Goal: Transaction & Acquisition: Purchase product/service

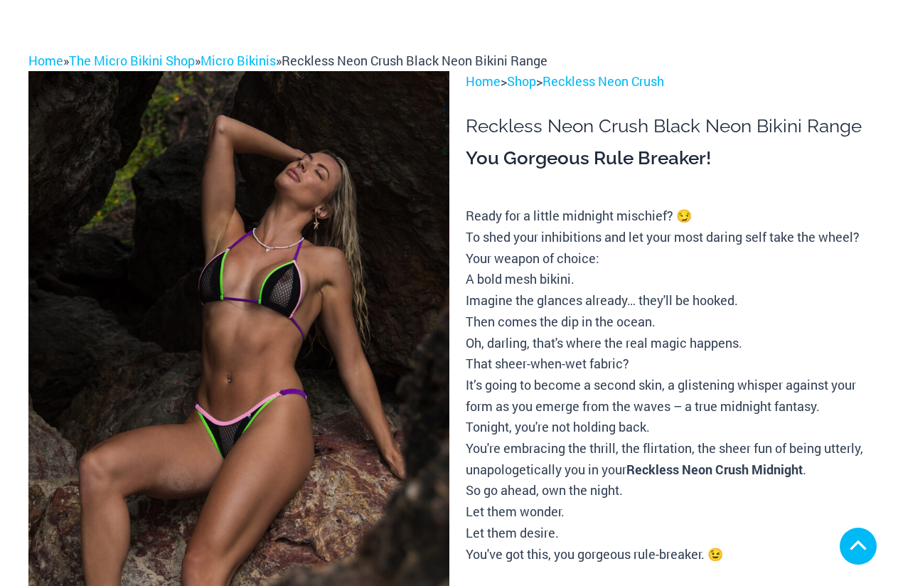
scroll to position [427, 0]
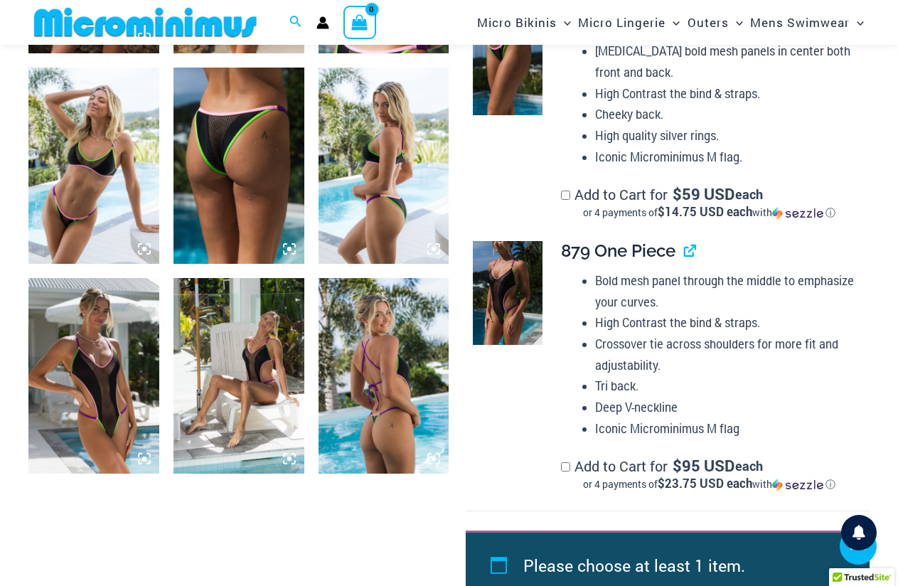
click at [146, 454] on icon at bounding box center [144, 458] width 13 height 13
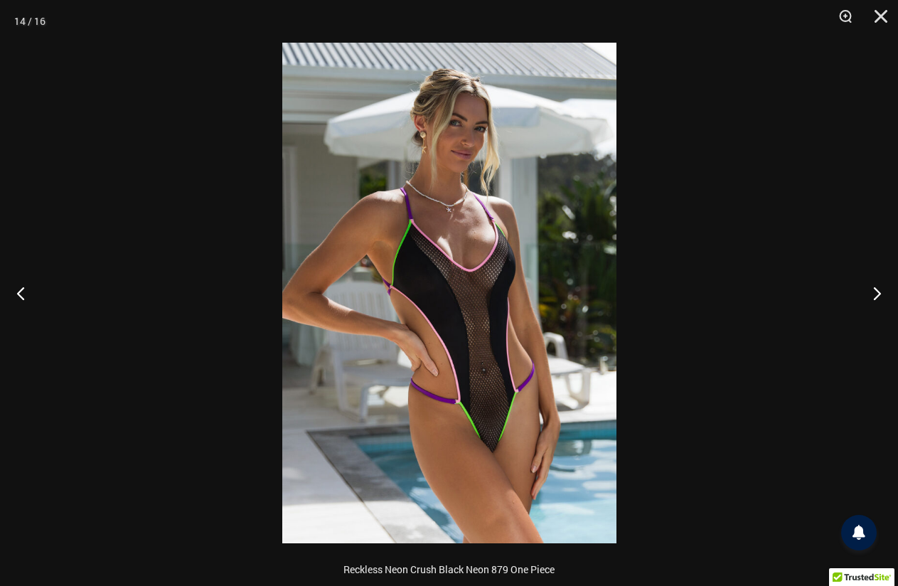
click at [461, 362] on img at bounding box center [449, 293] width 334 height 501
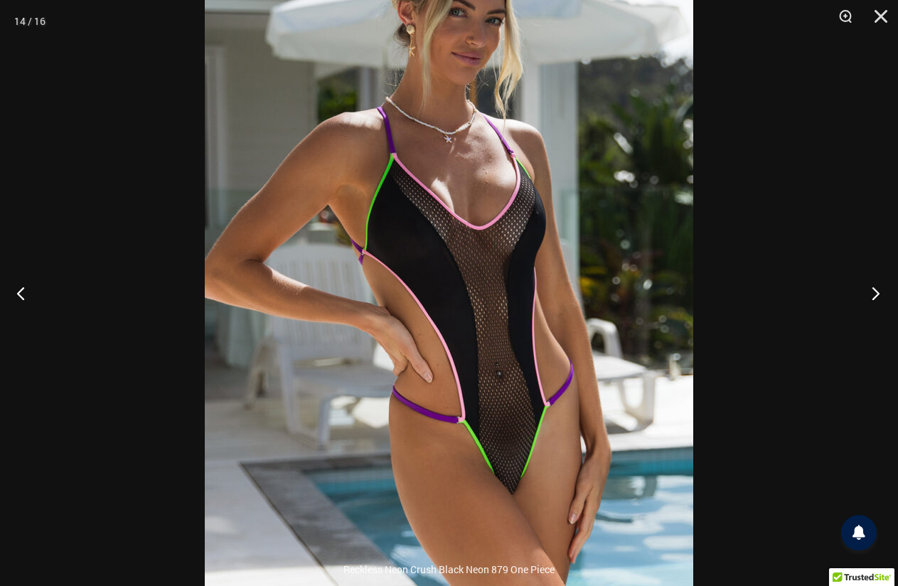
click at [875, 289] on button "Next" at bounding box center [871, 292] width 53 height 71
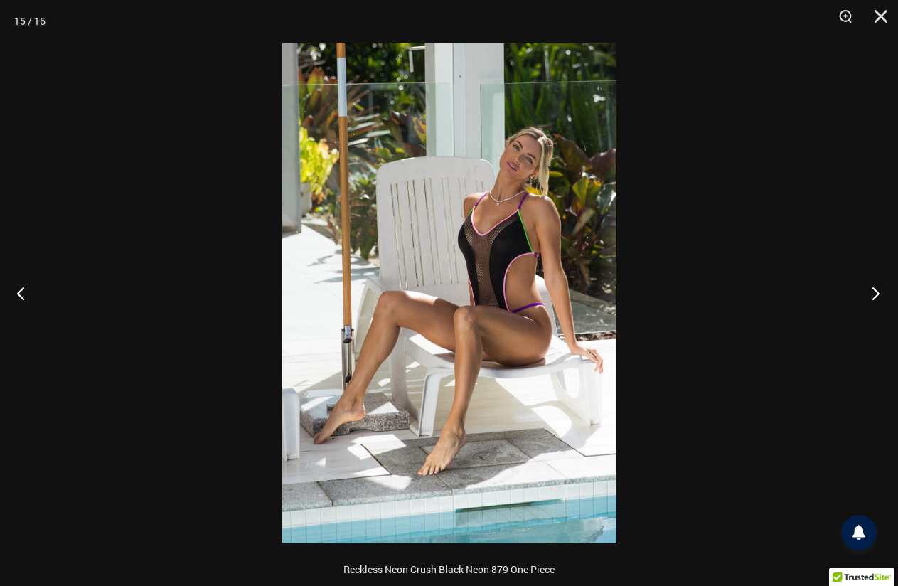
click at [875, 289] on button "Next" at bounding box center [871, 292] width 53 height 71
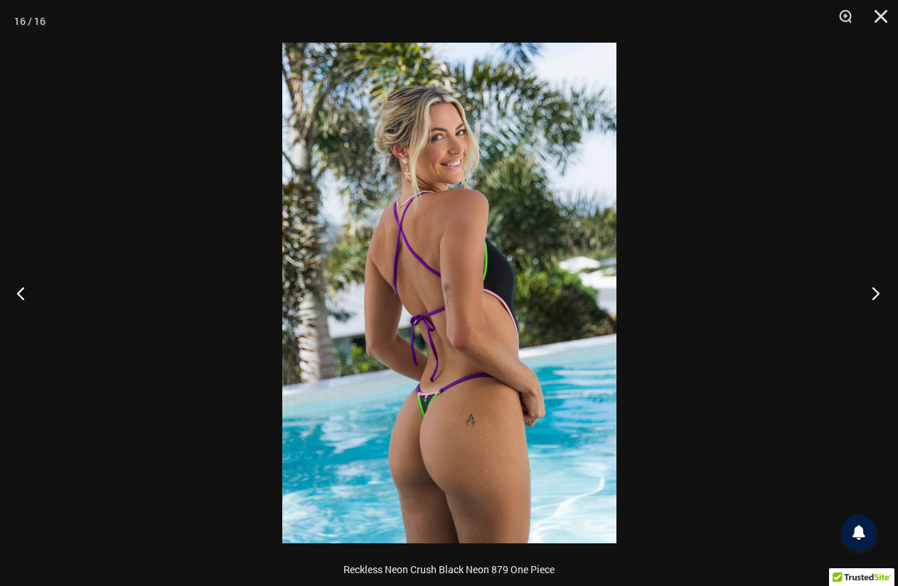
click at [875, 289] on button "Next" at bounding box center [871, 292] width 53 height 71
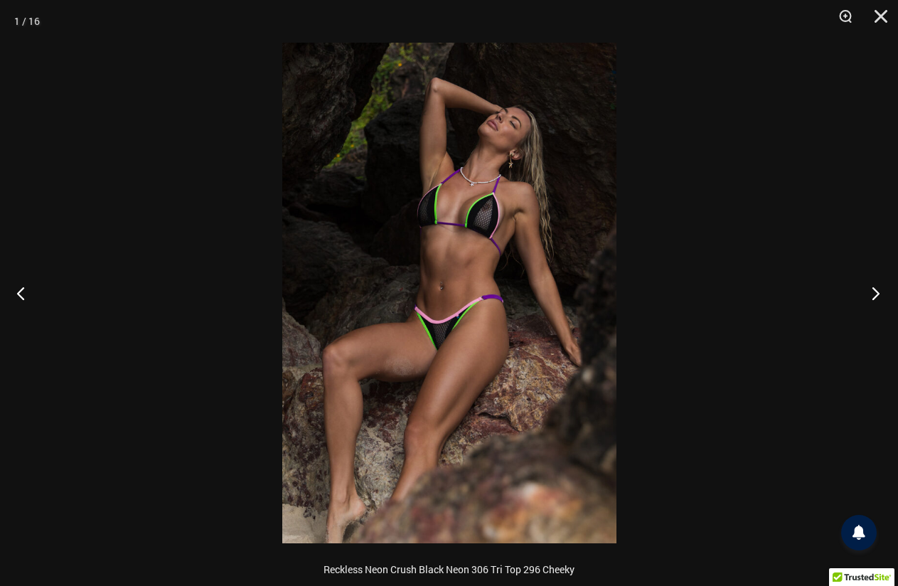
click at [875, 289] on button "Next" at bounding box center [871, 292] width 53 height 71
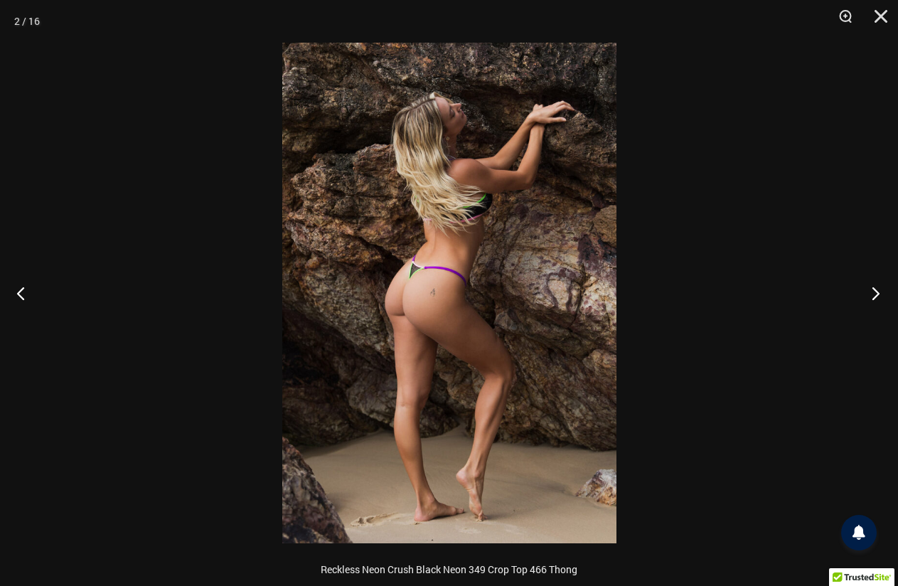
click at [875, 289] on button "Next" at bounding box center [871, 292] width 53 height 71
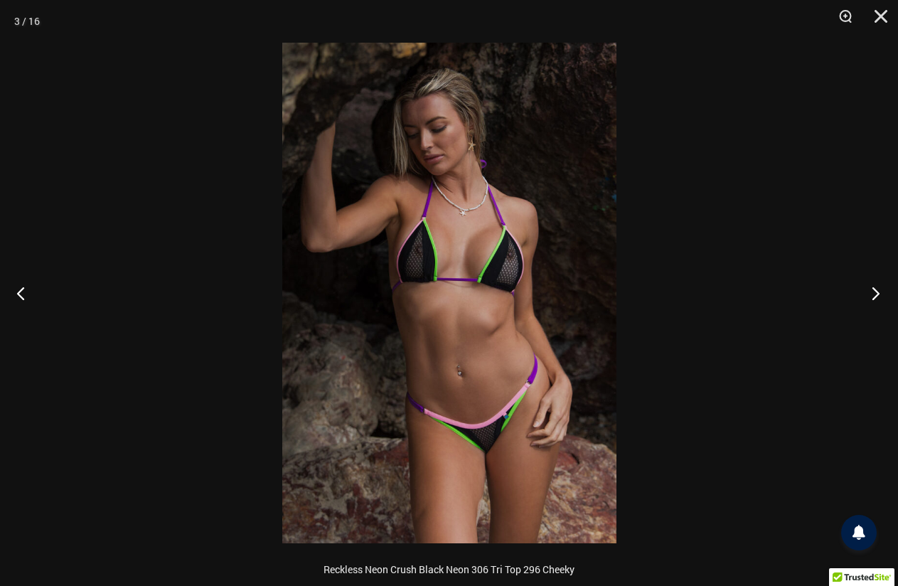
click at [875, 289] on button "Next" at bounding box center [871, 292] width 53 height 71
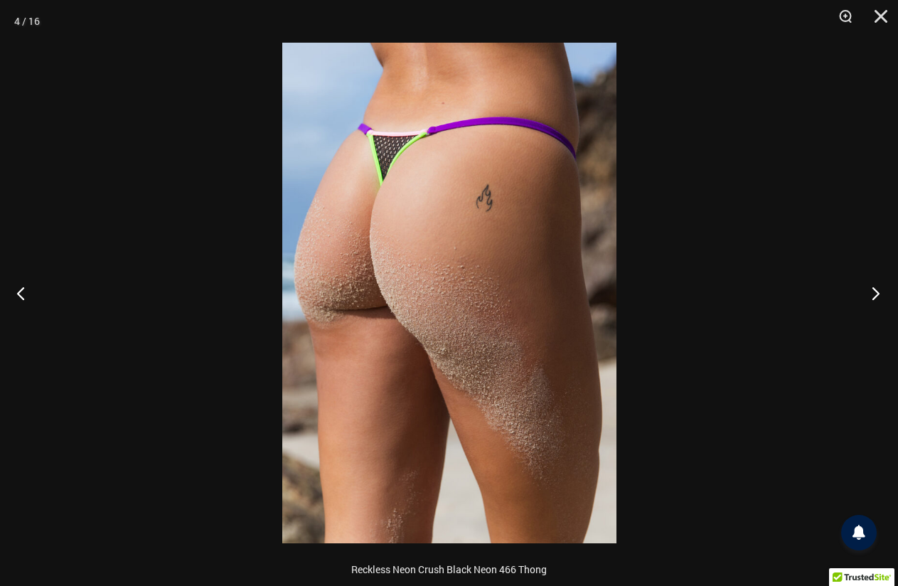
click at [875, 289] on button "Next" at bounding box center [871, 292] width 53 height 71
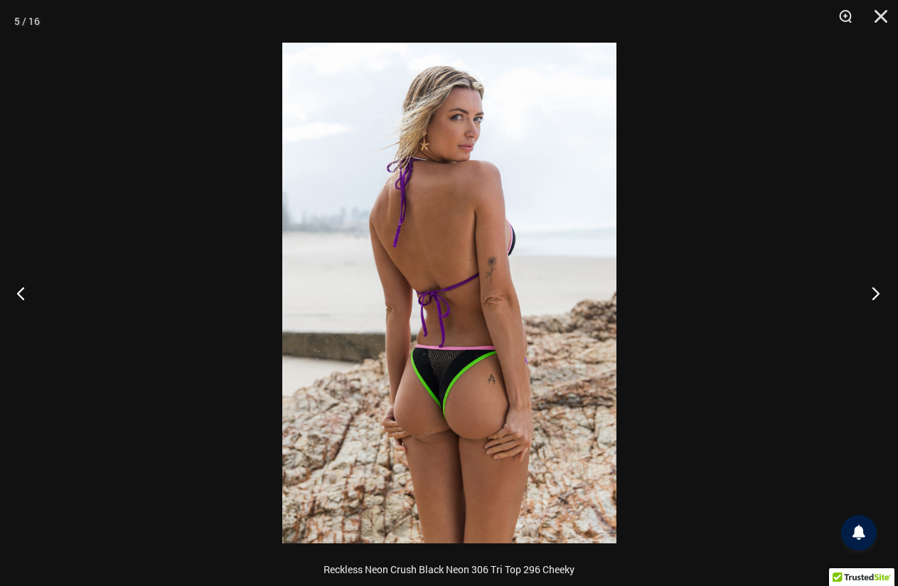
click at [875, 289] on button "Next" at bounding box center [871, 292] width 53 height 71
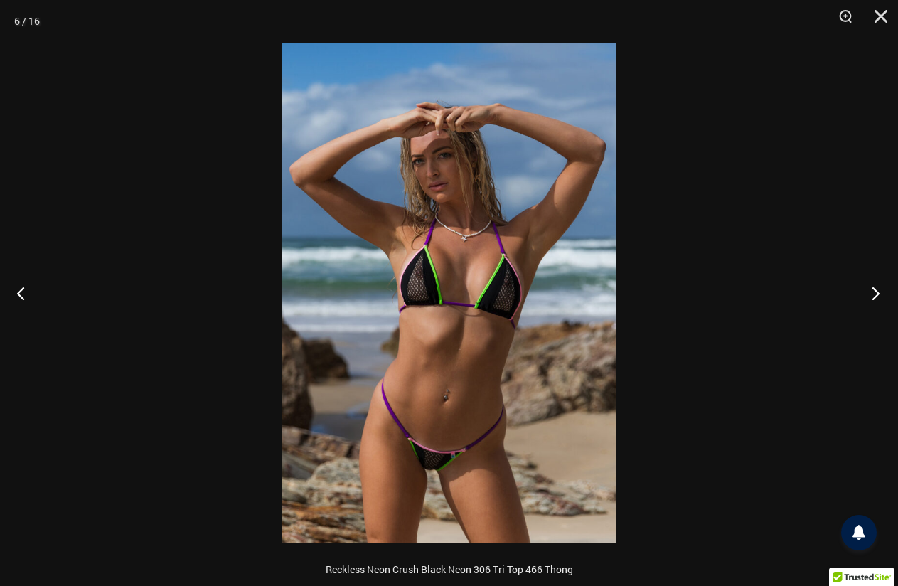
click at [875, 289] on button "Next" at bounding box center [871, 292] width 53 height 71
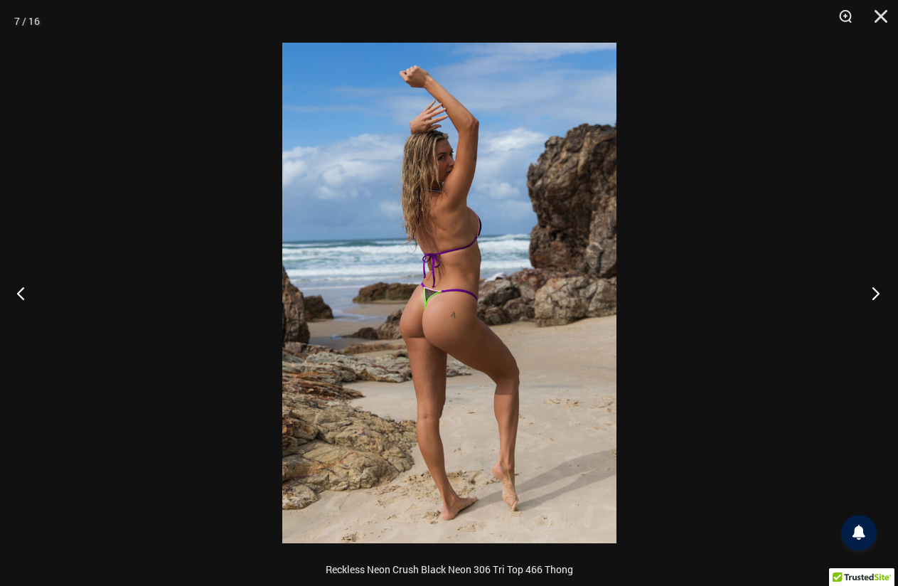
click at [875, 289] on button "Next" at bounding box center [871, 292] width 53 height 71
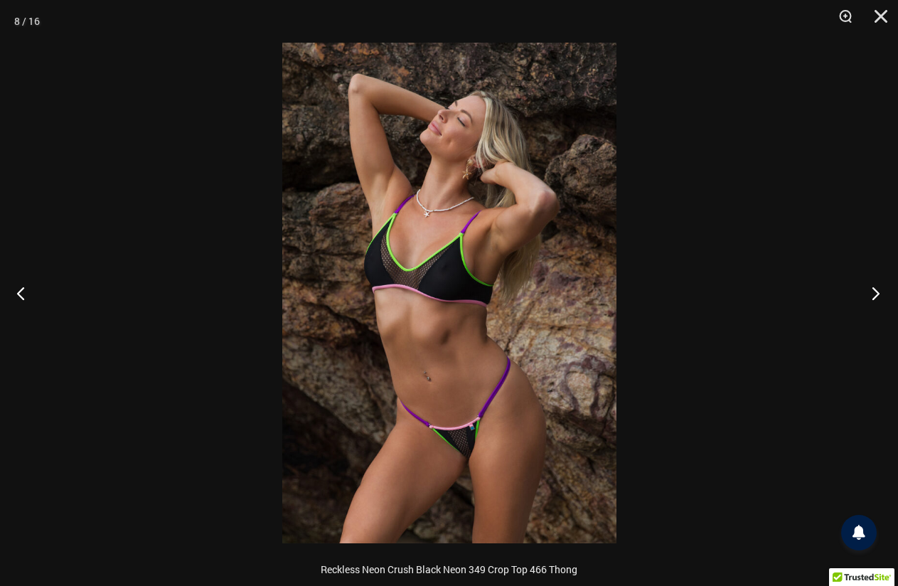
click at [875, 289] on button "Next" at bounding box center [871, 292] width 53 height 71
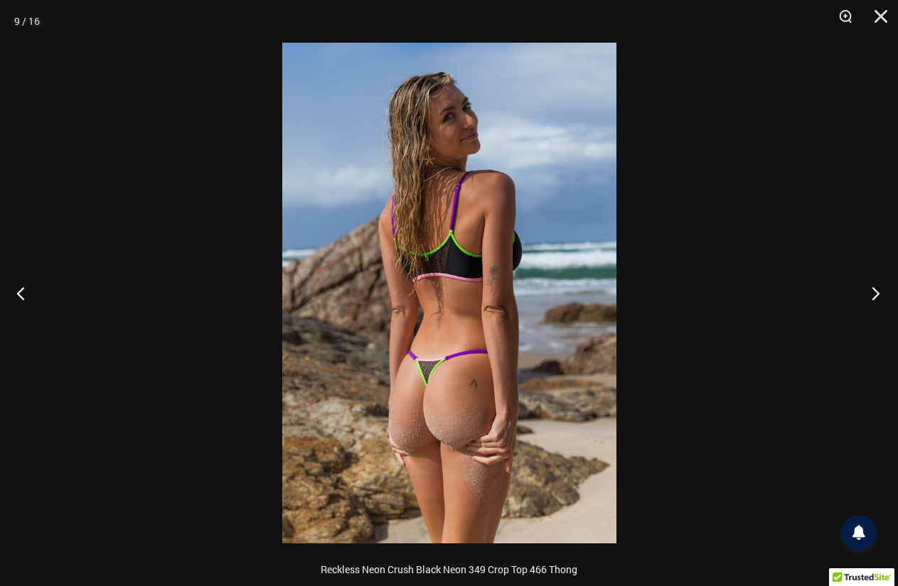
click at [875, 289] on button "Next" at bounding box center [871, 292] width 53 height 71
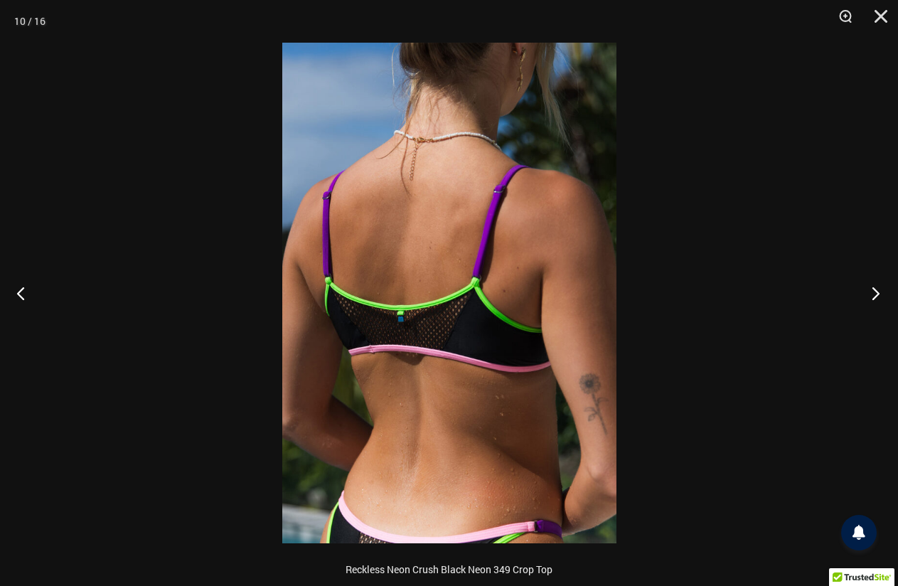
click at [877, 289] on button "Next" at bounding box center [871, 292] width 53 height 71
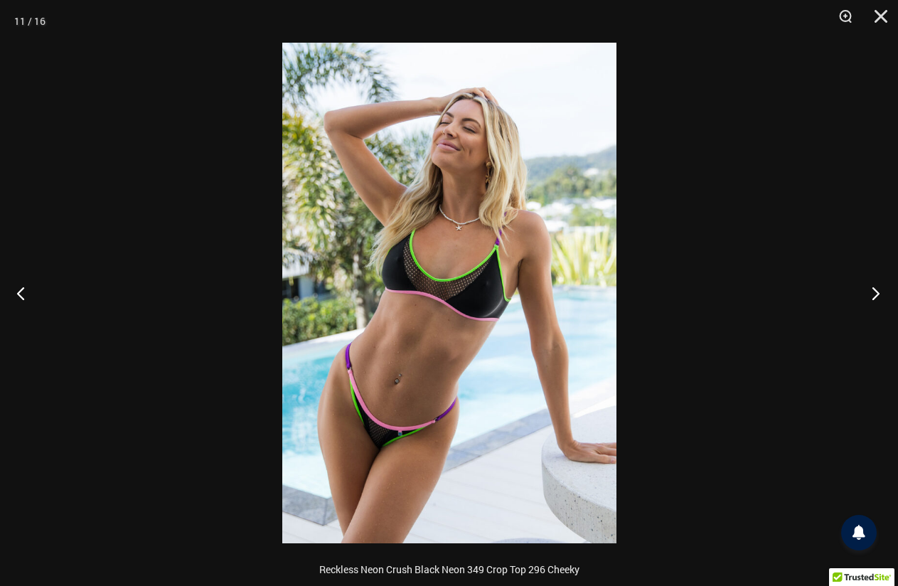
click at [877, 288] on button "Next" at bounding box center [871, 292] width 53 height 71
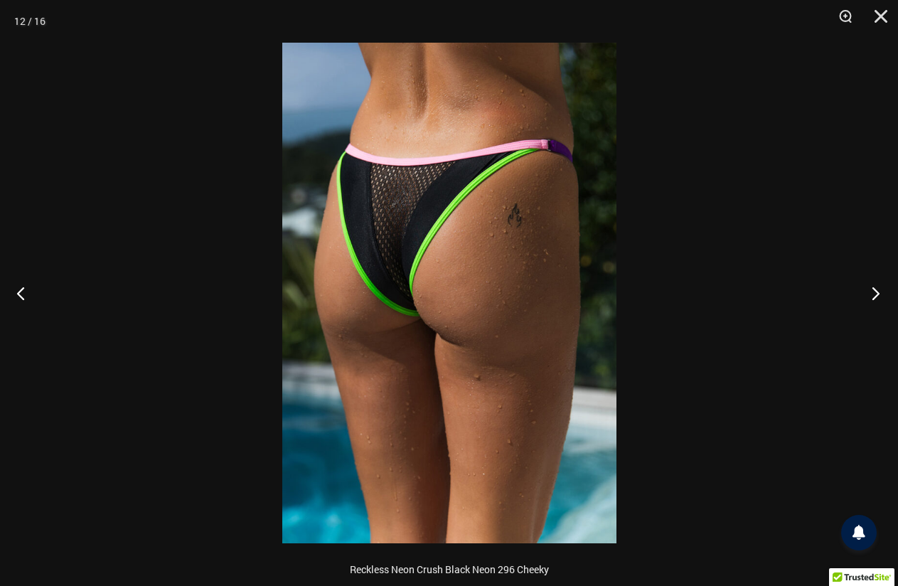
click at [877, 288] on button "Next" at bounding box center [871, 292] width 53 height 71
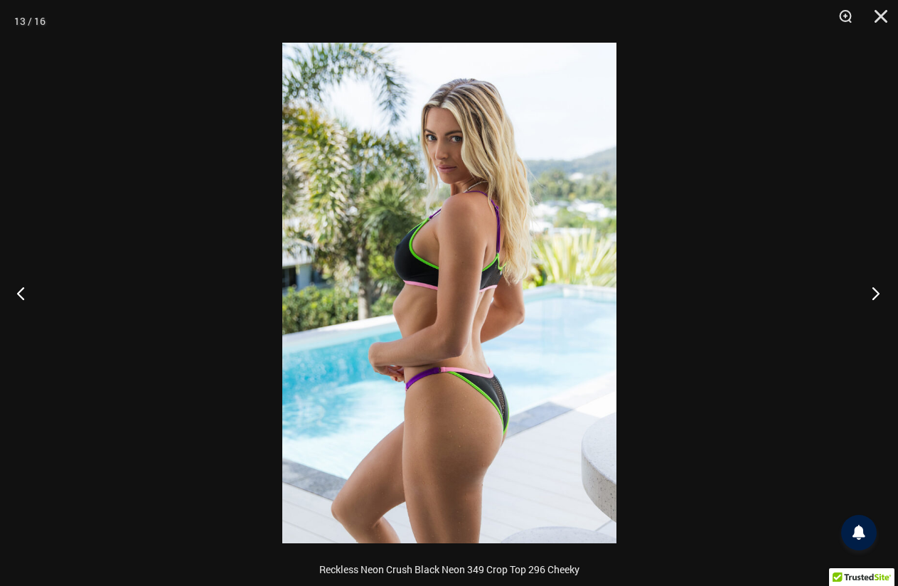
click at [877, 288] on button "Next" at bounding box center [871, 292] width 53 height 71
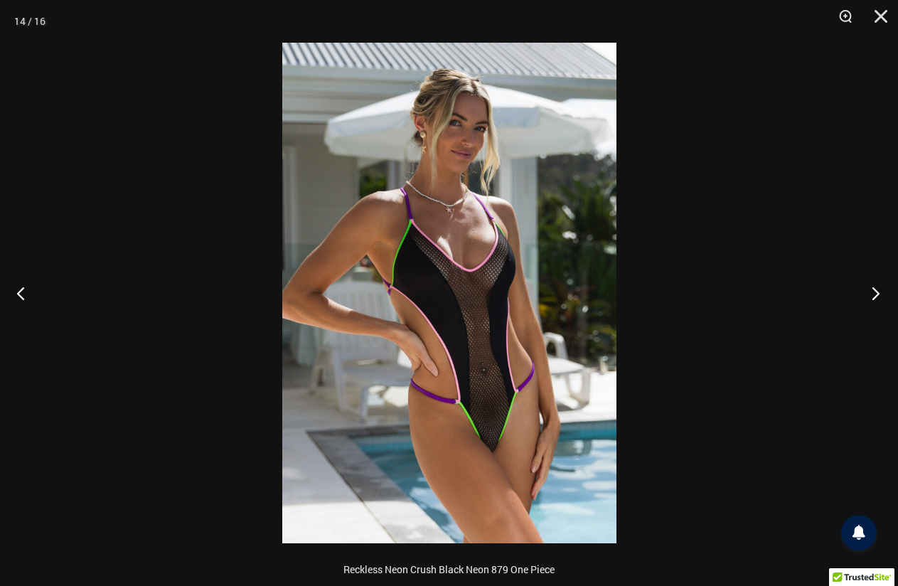
click at [879, 287] on button "Next" at bounding box center [871, 292] width 53 height 71
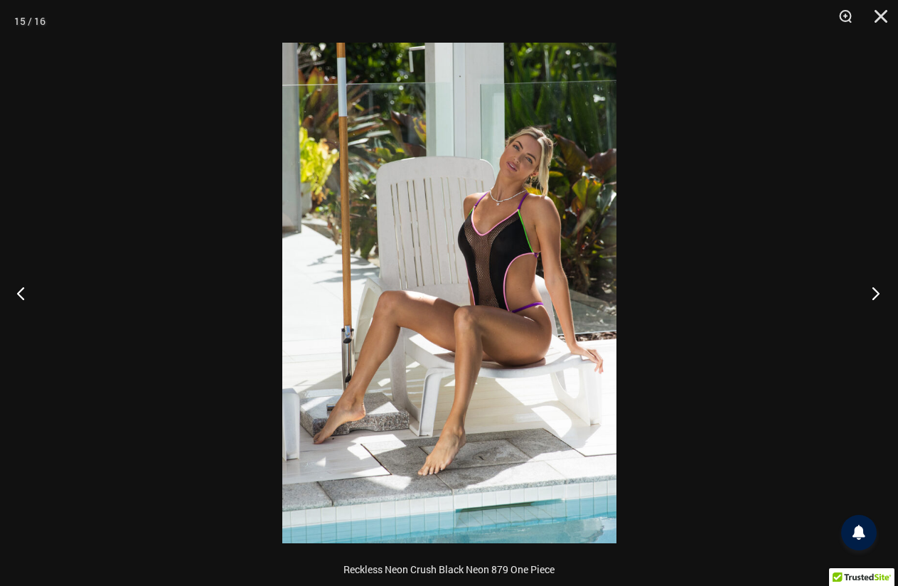
click at [879, 287] on button "Next" at bounding box center [871, 292] width 53 height 71
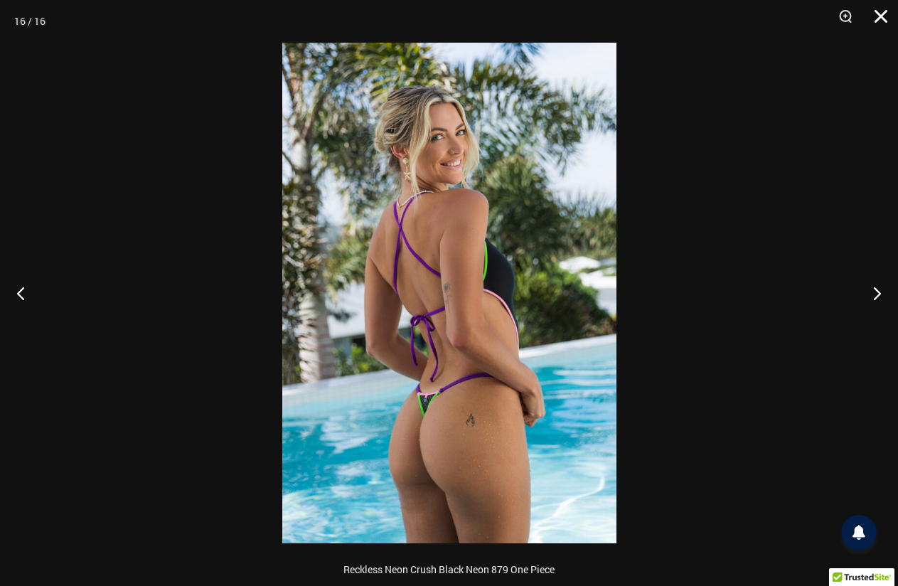
click at [881, 14] on button "Close" at bounding box center [876, 21] width 36 height 43
